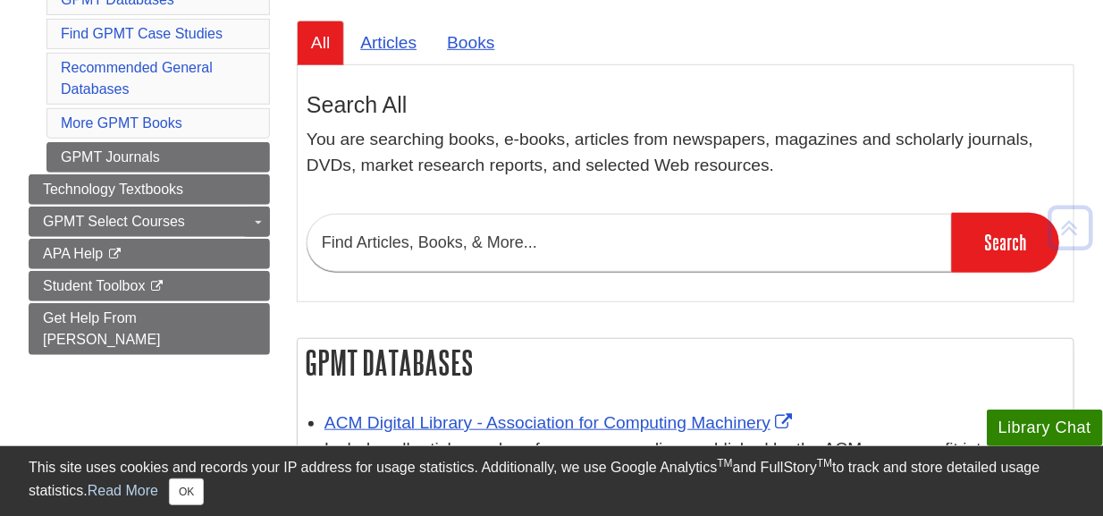
scroll to position [335, 0]
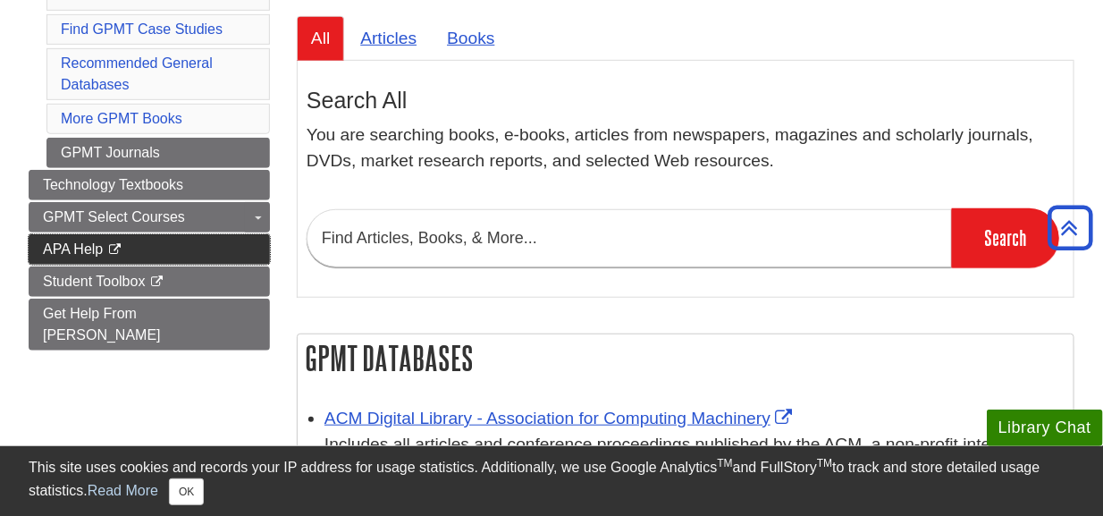
click at [84, 244] on span "APA Help" at bounding box center [73, 248] width 60 height 15
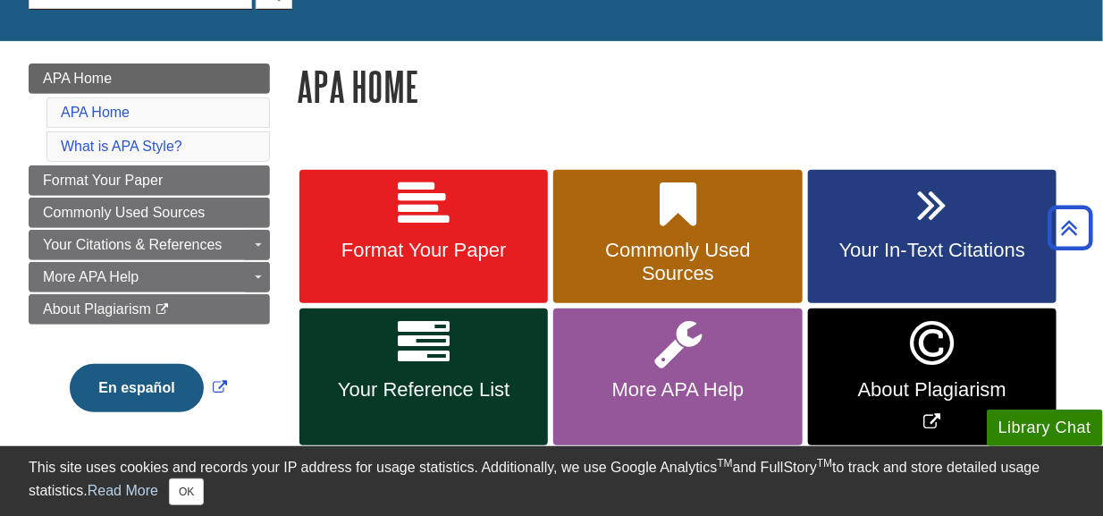
scroll to position [219, 0]
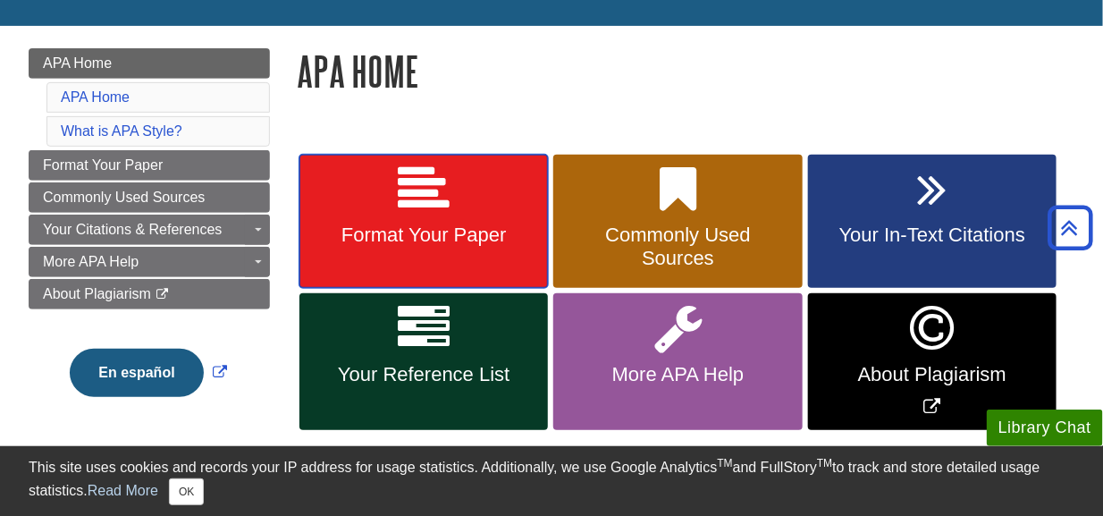
click at [404, 211] on icon at bounding box center [424, 190] width 52 height 52
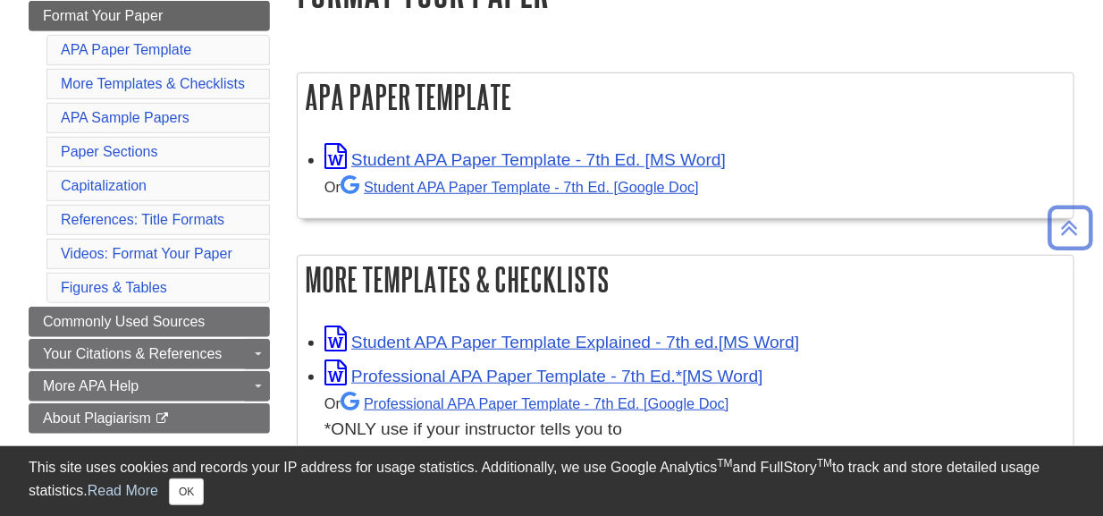
scroll to position [300, 0]
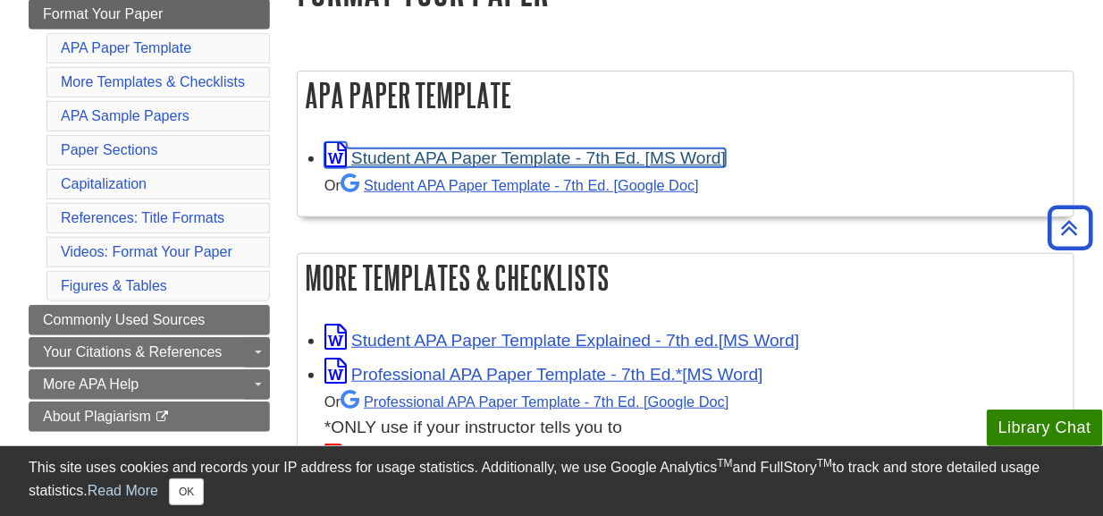
click at [596, 164] on link "Student APA Paper Template - 7th Ed. [MS Word]" at bounding box center [526, 157] width 402 height 19
